Goal: Check status: Check status

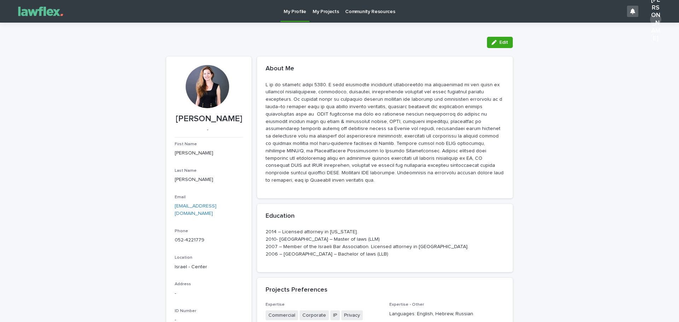
click at [320, 12] on p "My Projects" at bounding box center [326, 7] width 27 height 15
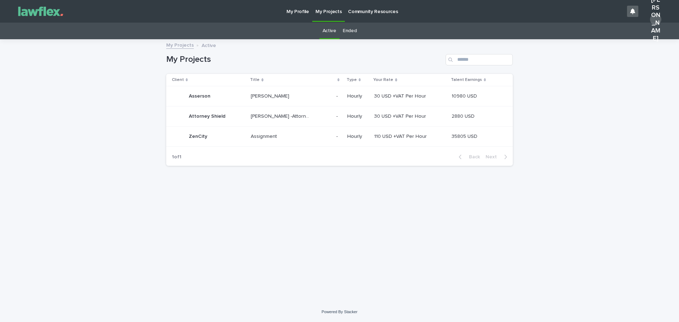
click at [261, 133] on p "Assignment" at bounding box center [265, 135] width 28 height 7
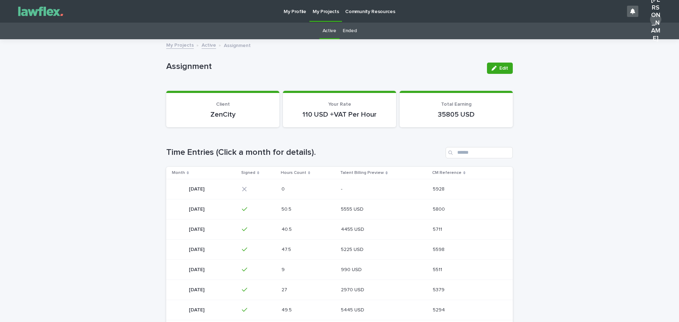
click at [206, 228] on p "[DATE]" at bounding box center [197, 228] width 17 height 7
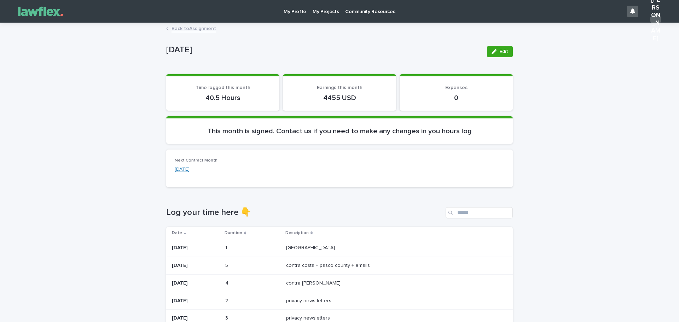
click at [189, 168] on link "[DATE]" at bounding box center [182, 169] width 15 height 7
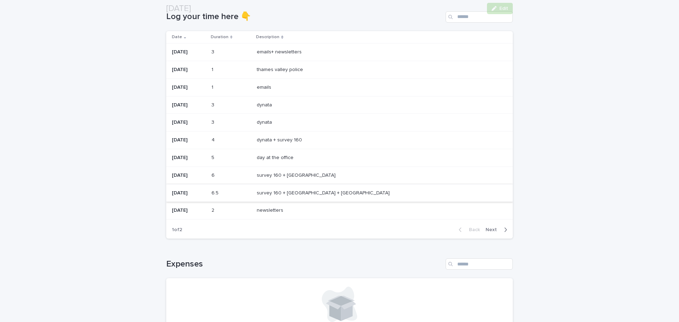
scroll to position [212, 0]
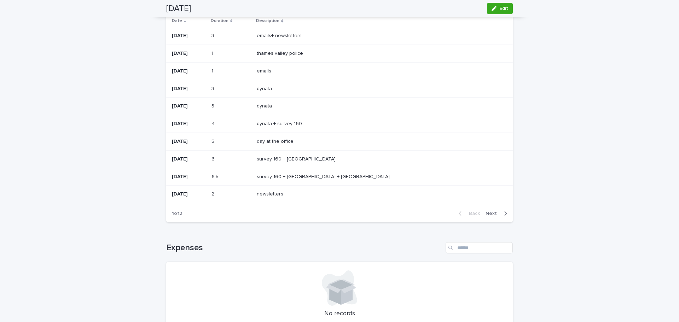
click at [491, 215] on span "Next" at bounding box center [494, 213] width 16 height 5
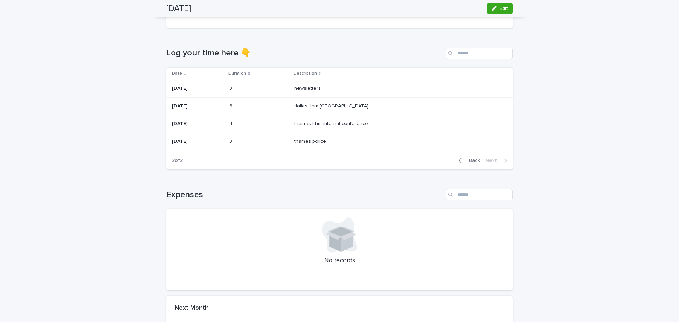
click at [470, 160] on span "Back" at bounding box center [472, 160] width 15 height 5
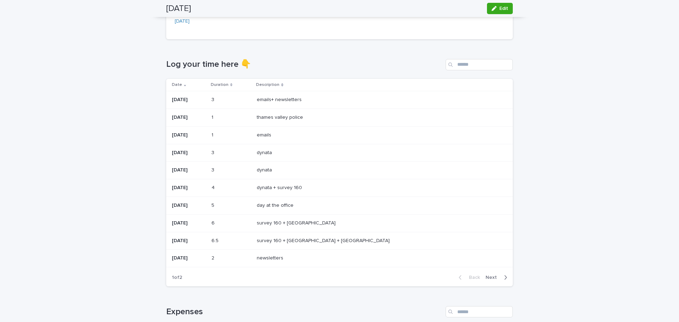
scroll to position [122, 0]
